Goal: Task Accomplishment & Management: Use online tool/utility

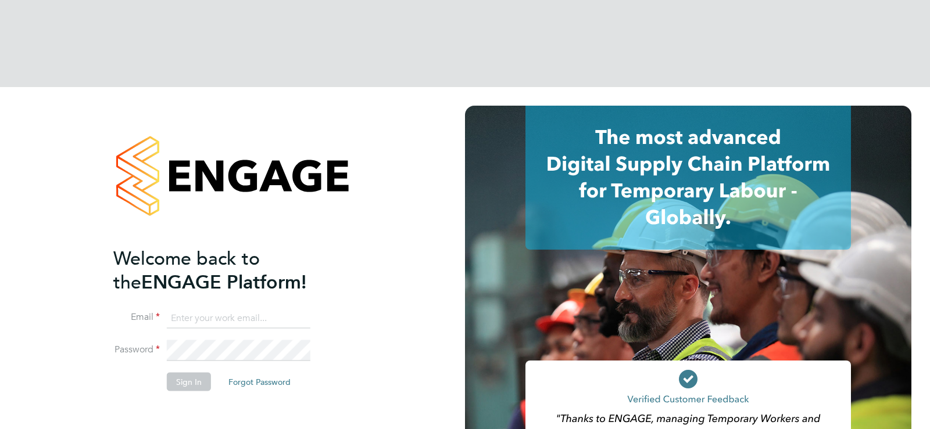
type input "[EMAIL_ADDRESS][DOMAIN_NAME]"
click at [223, 340] on li "Password" at bounding box center [226, 356] width 227 height 33
drag, startPoint x: 199, startPoint y: 296, endPoint x: 199, endPoint y: 247, distance: 48.8
click at [199, 373] on button "Sign In" at bounding box center [189, 382] width 44 height 19
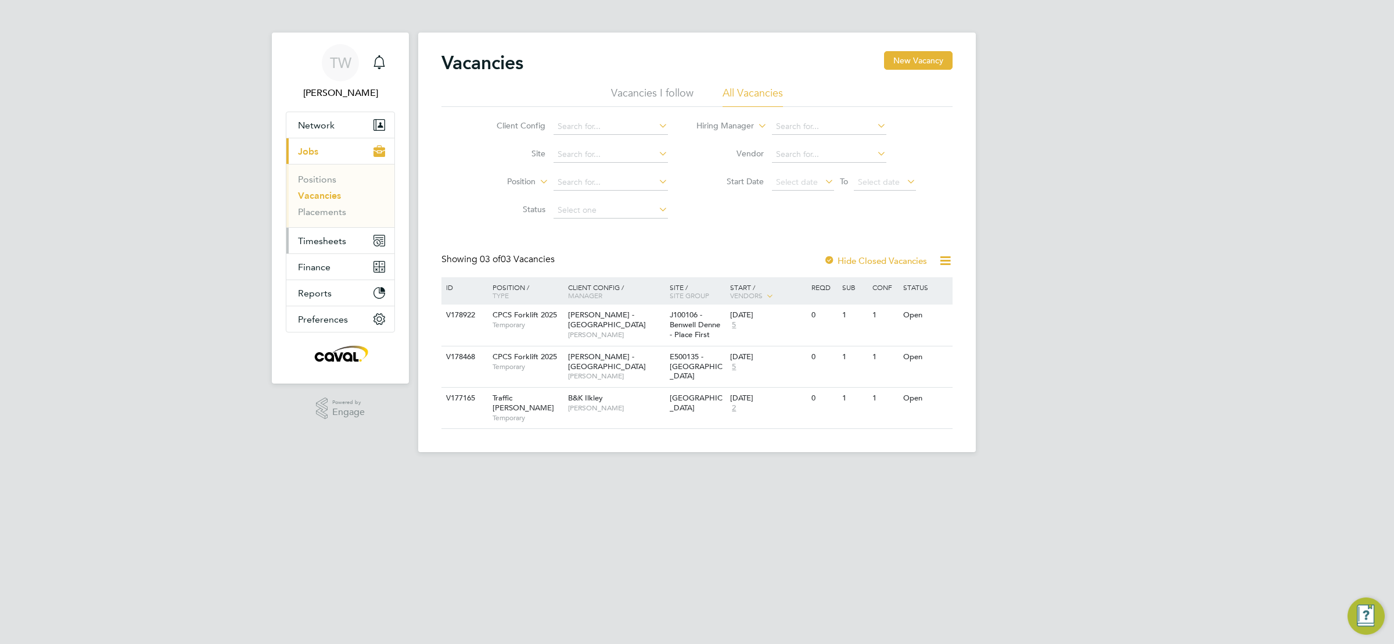
drag, startPoint x: 303, startPoint y: 239, endPoint x: 321, endPoint y: 239, distance: 17.4
click at [307, 239] on span "Timesheets" at bounding box center [322, 240] width 48 height 11
click at [342, 237] on span "Timesheets" at bounding box center [322, 240] width 48 height 11
click at [329, 202] on link "Timesheets" at bounding box center [322, 205] width 48 height 11
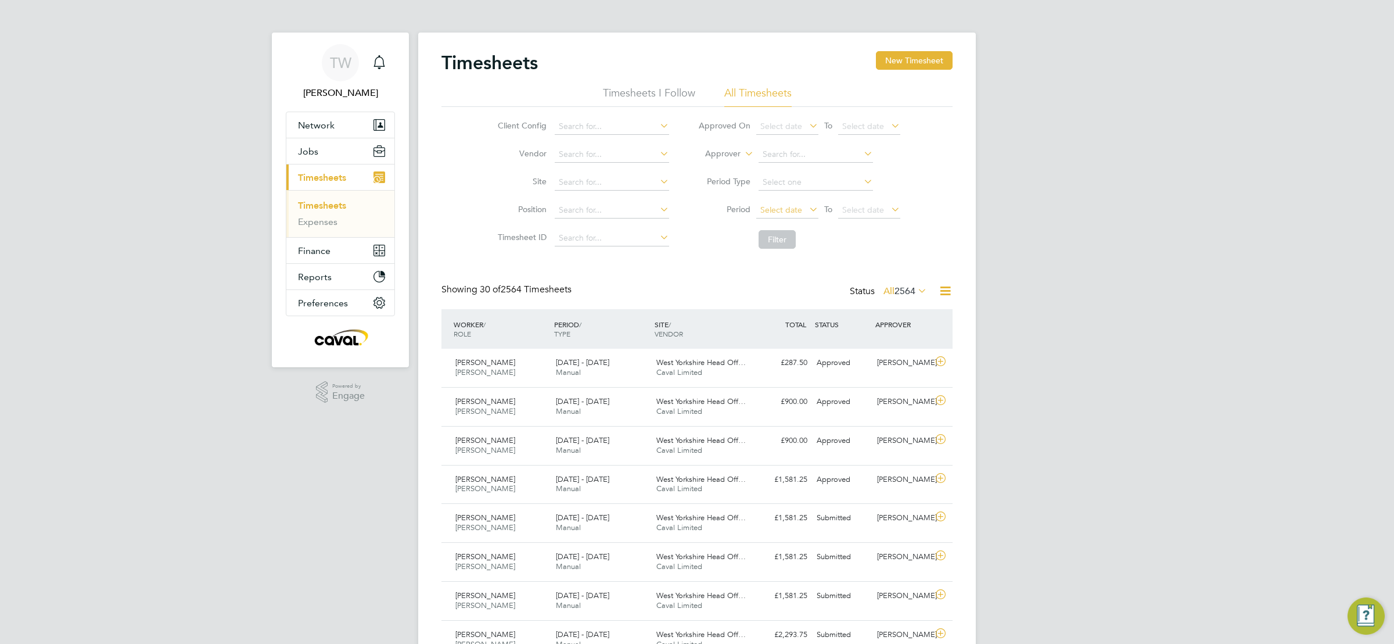
click at [787, 210] on span "Select date" at bounding box center [781, 209] width 42 height 10
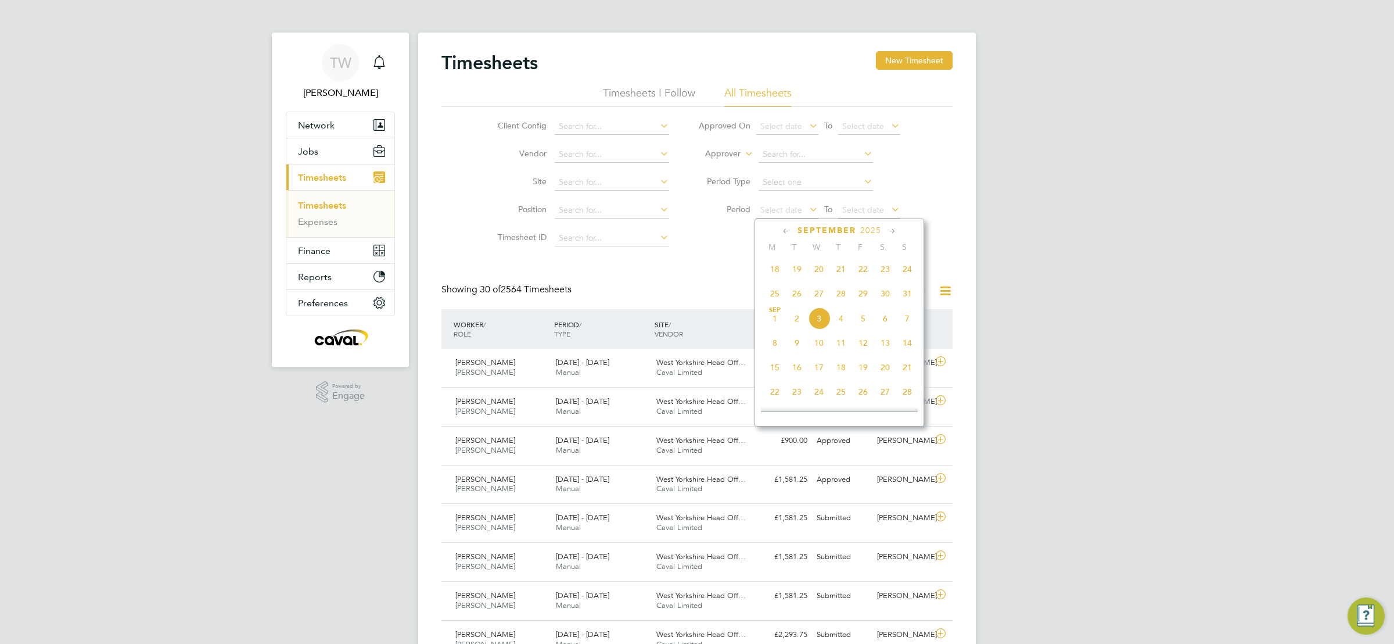
drag, startPoint x: 773, startPoint y: 295, endPoint x: 831, endPoint y: 282, distance: 60.1
click at [774, 295] on span "25" at bounding box center [775, 293] width 22 height 22
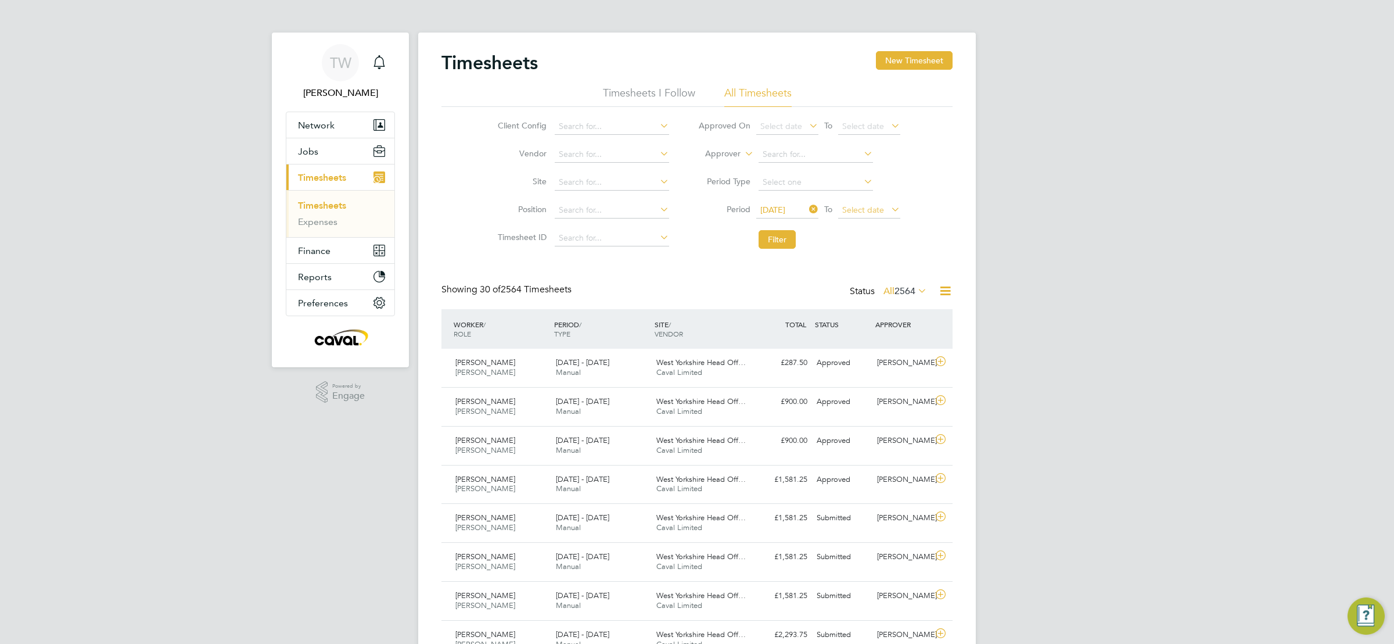
click at [877, 213] on span "Select date" at bounding box center [863, 209] width 42 height 10
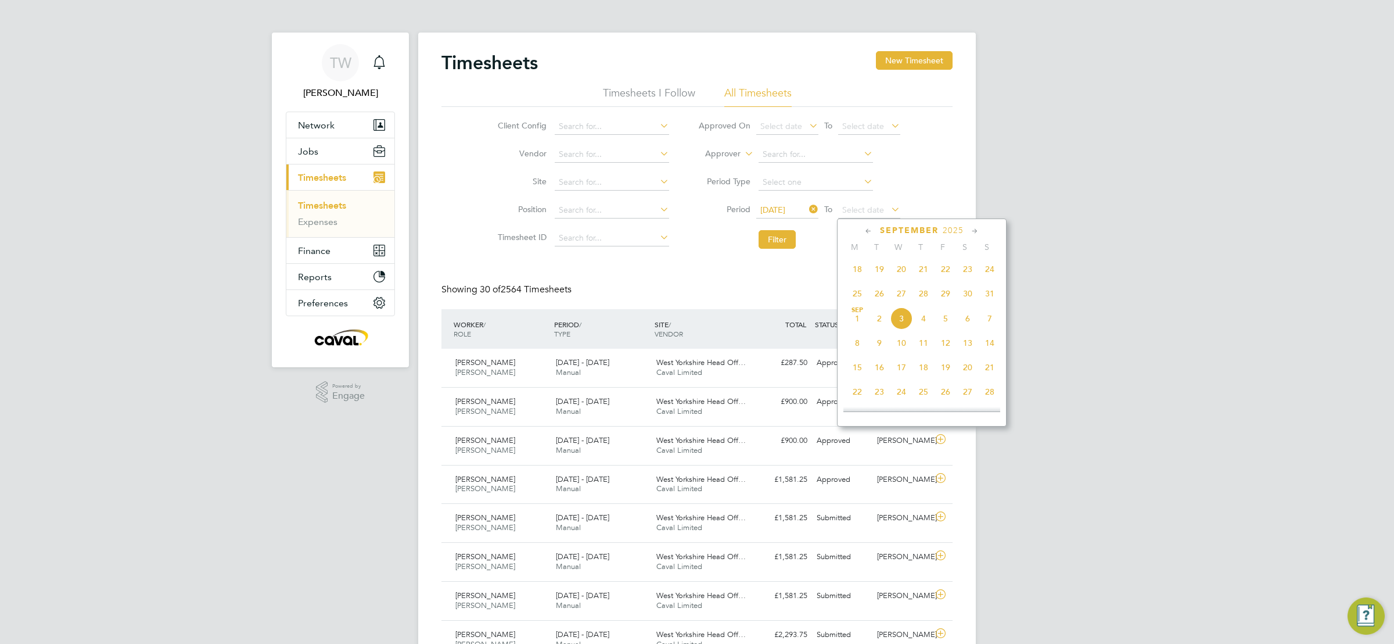
click at [985, 299] on span "31" at bounding box center [990, 293] width 22 height 22
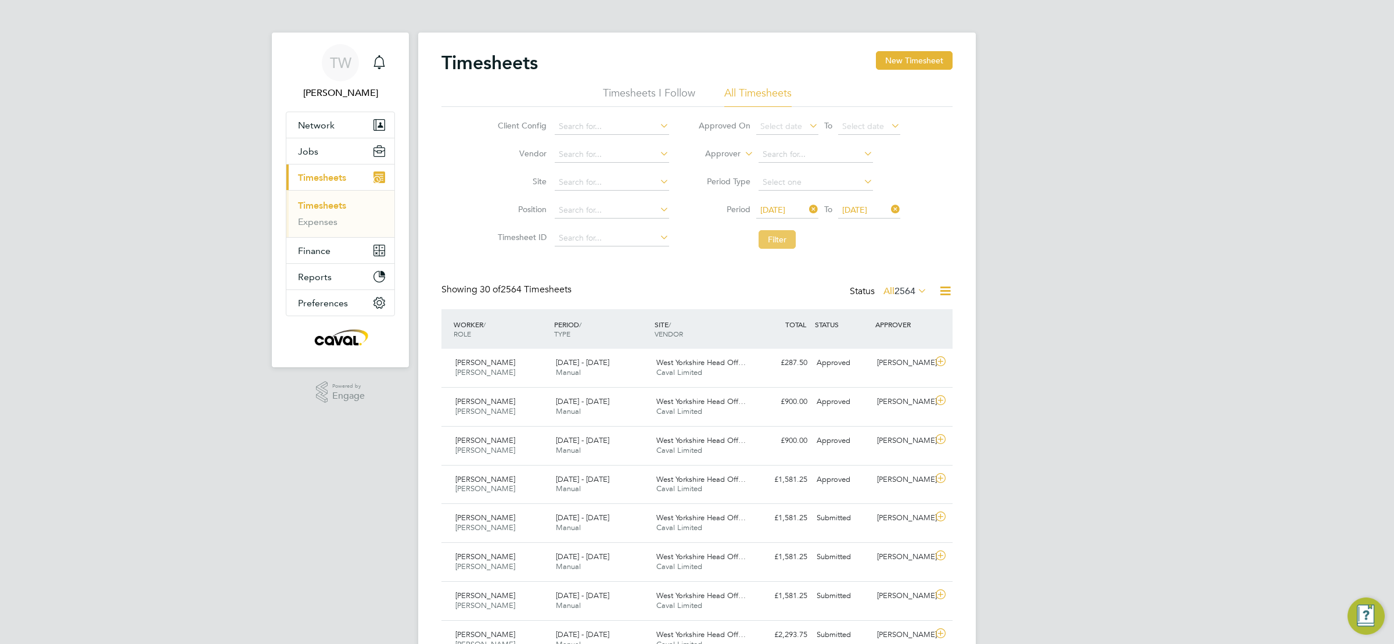
click at [781, 242] on button "Filter" at bounding box center [777, 239] width 37 height 19
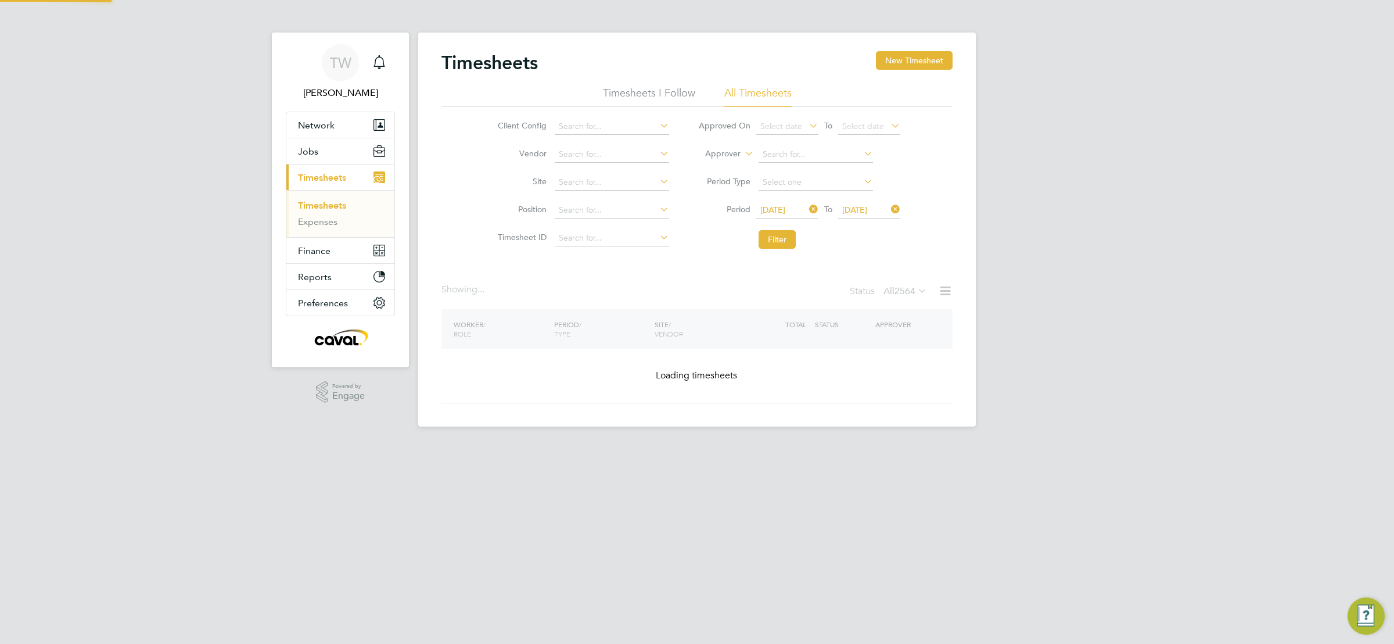
click at [1153, 251] on div "TW Tim Wells Notifications Applications: Network Team Members Businesses Sites …" at bounding box center [697, 222] width 1394 height 445
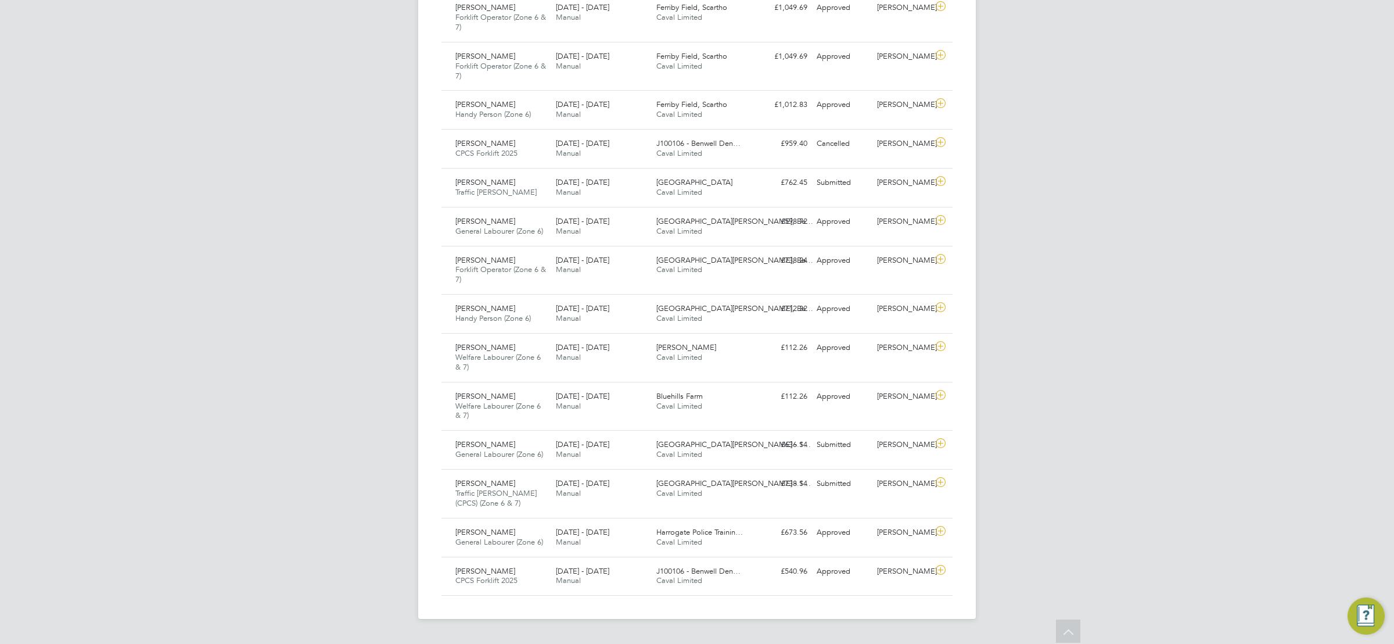
click at [1164, 152] on div "TW Tim Wells Notifications 7 Applications: Network Team Members Businesses Site…" at bounding box center [697, 44] width 1394 height 1186
click at [866, 192] on div "Submitted" at bounding box center [842, 182] width 60 height 19
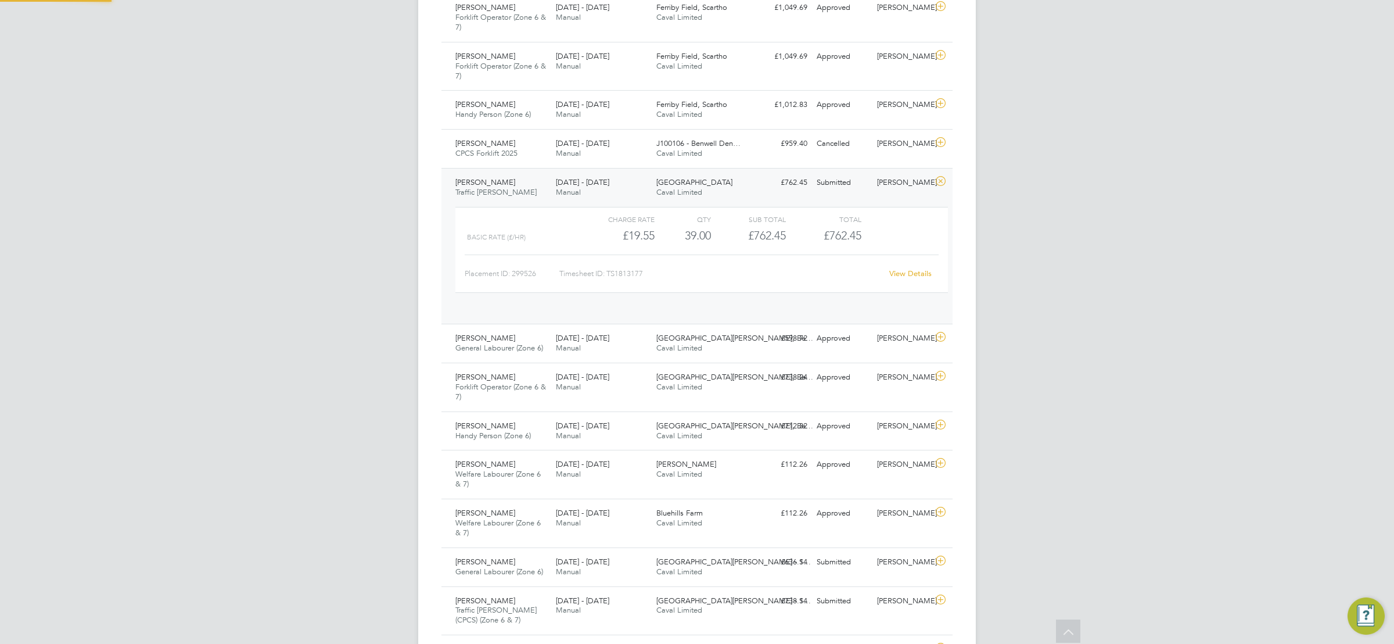
scroll to position [19, 113]
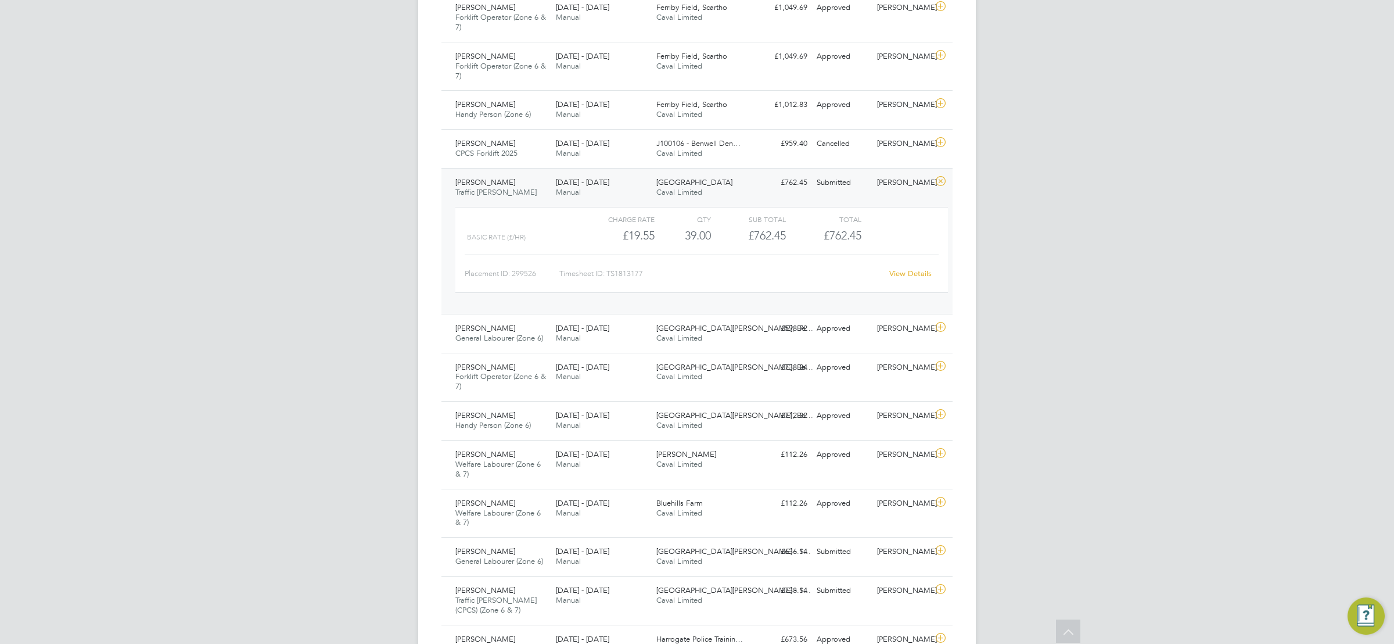
click at [916, 277] on link "View Details" at bounding box center [910, 273] width 42 height 10
click at [1097, 342] on div "TW Tim Wells Notifications Applications: Network Team Members Businesses Sites …" at bounding box center [697, 97] width 1394 height 1293
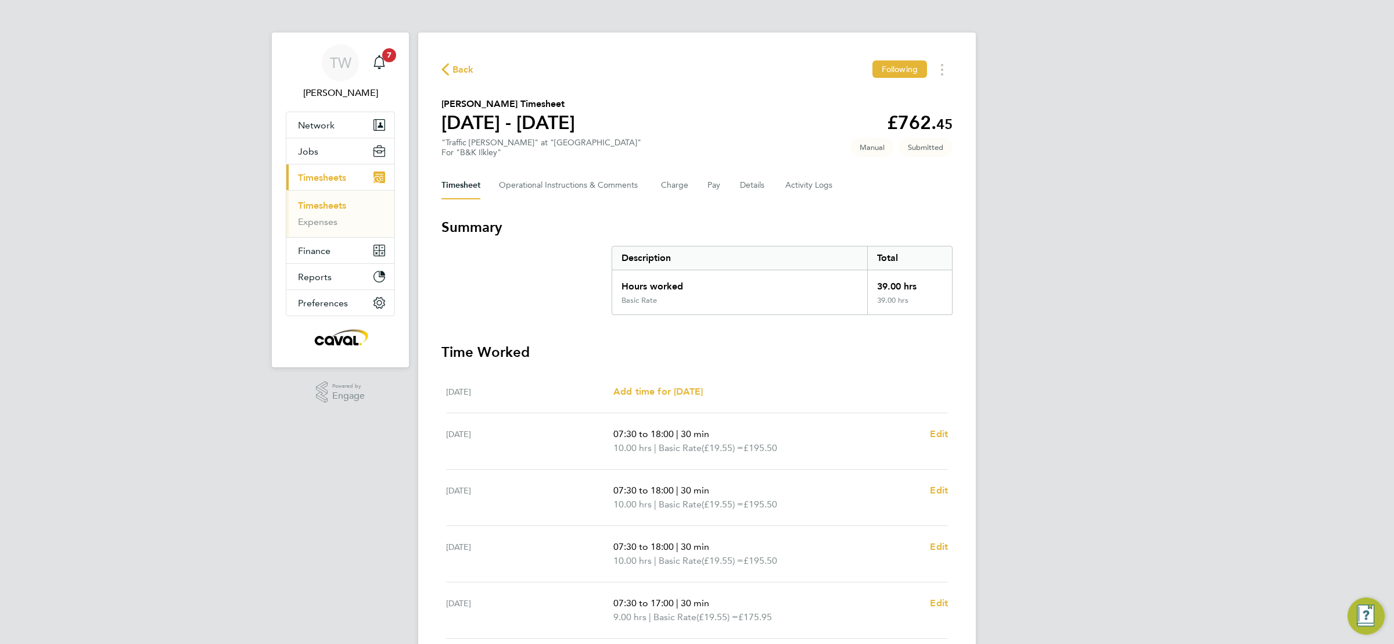
click at [1025, 182] on div "TW Tim Wells Notifications 7 Applications: Network Team Members Businesses Site…" at bounding box center [697, 413] width 1394 height 826
click at [1135, 141] on div "TW Tim Wells Notifications 7 Applications: Network Team Members Businesses Site…" at bounding box center [697, 413] width 1394 height 826
click at [1118, 149] on div "TW Tim Wells Notifications 7 Applications: Network Team Members Businesses Site…" at bounding box center [697, 413] width 1394 height 826
